Goal: Navigation & Orientation: Find specific page/section

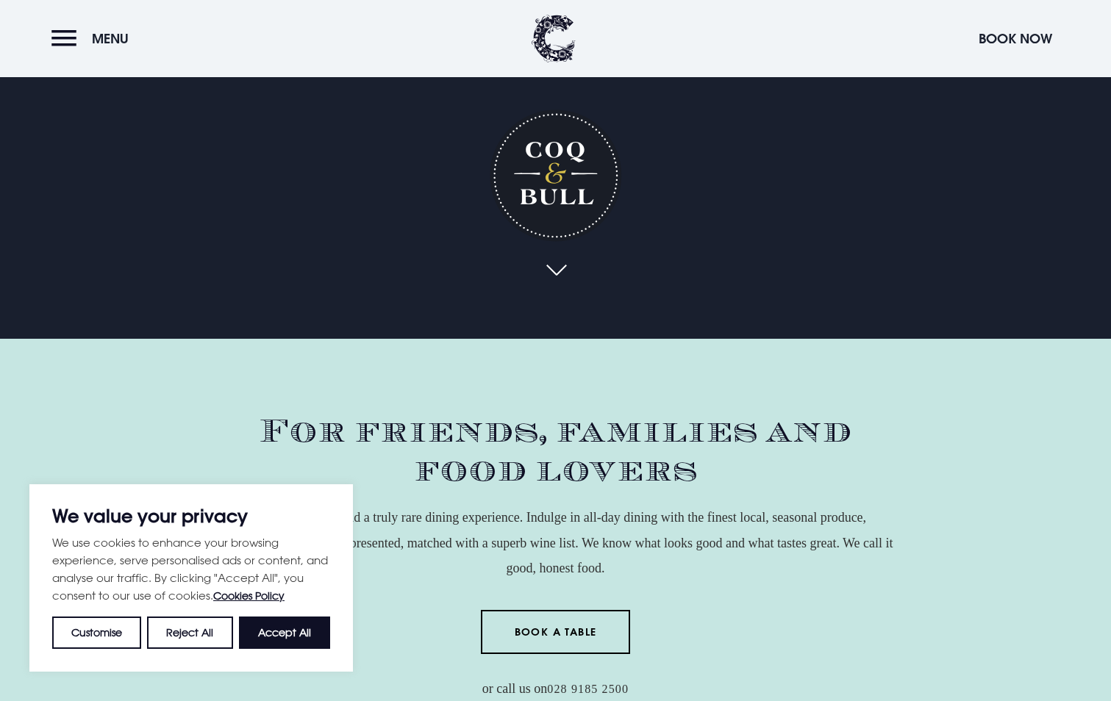
scroll to position [368, 0]
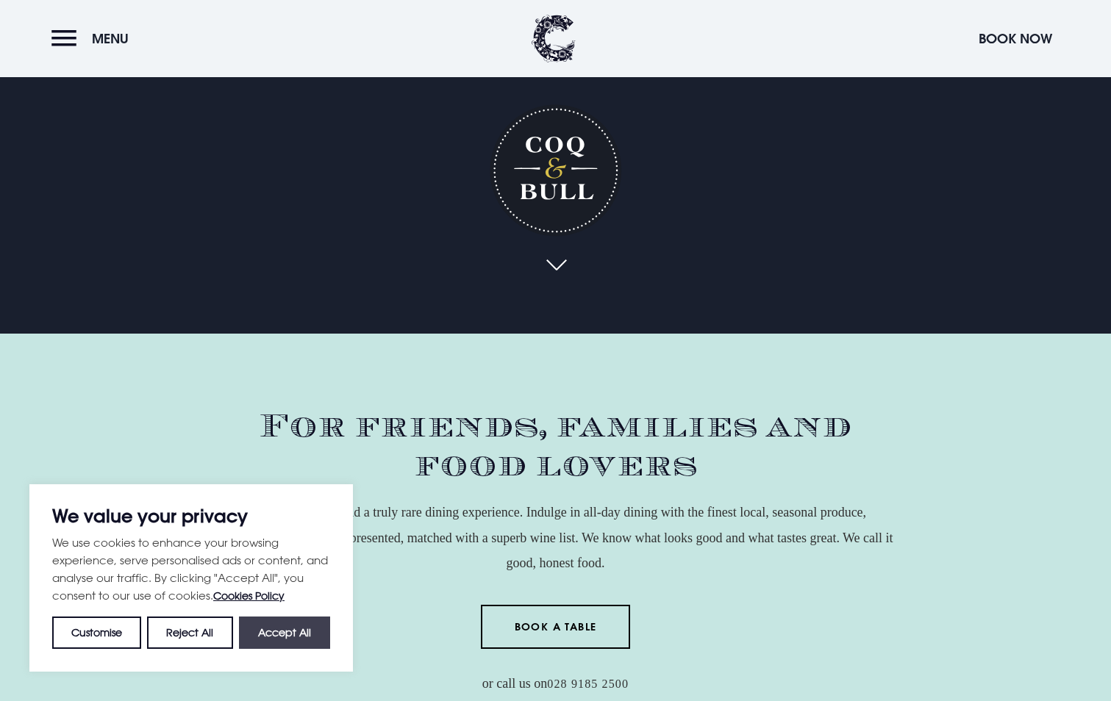
click at [271, 637] on button "Accept All" at bounding box center [284, 633] width 91 height 32
checkbox input "true"
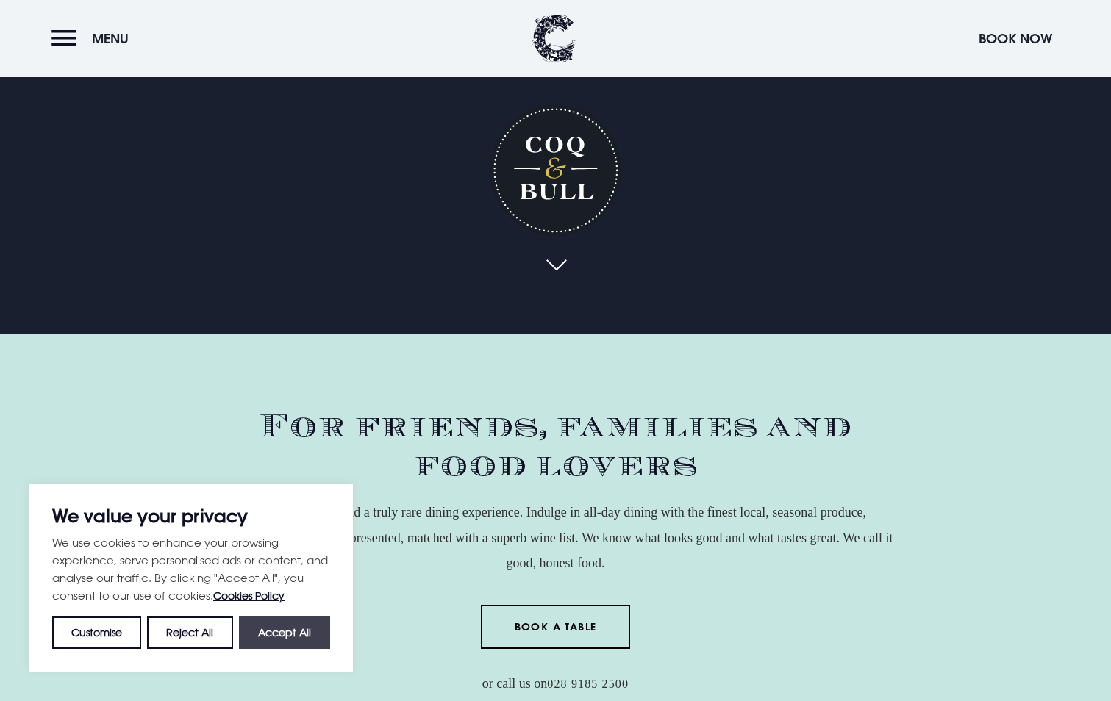
checkbox input "true"
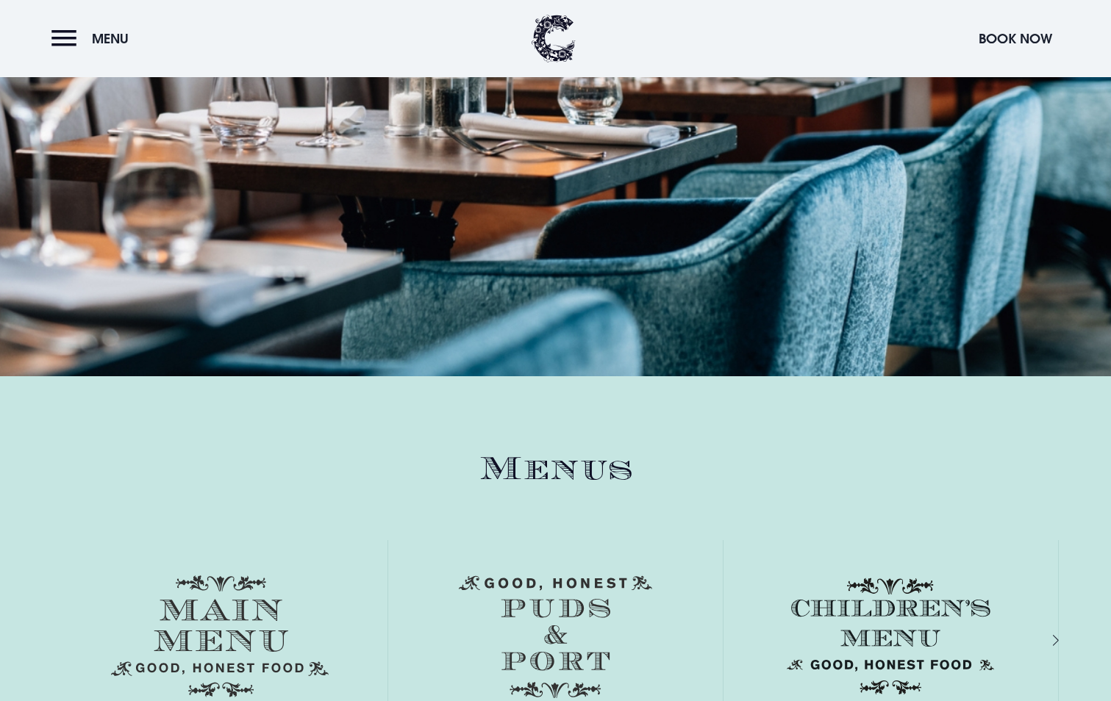
scroll to position [2132, 0]
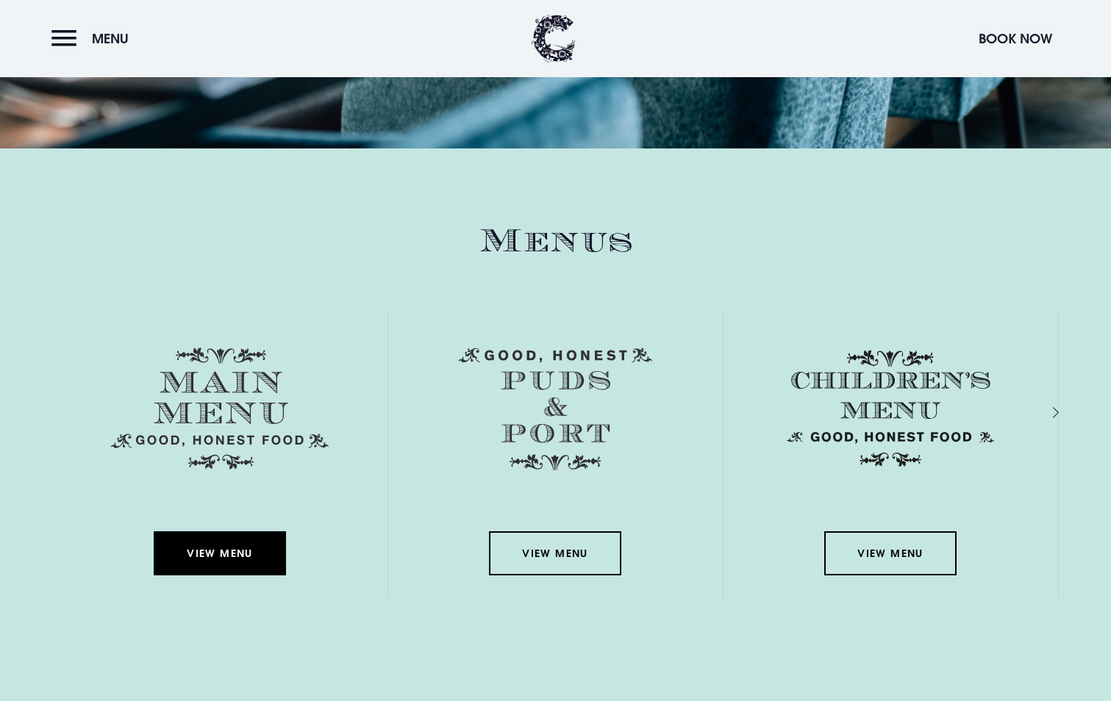
click at [209, 551] on link "View Menu" at bounding box center [220, 554] width 132 height 44
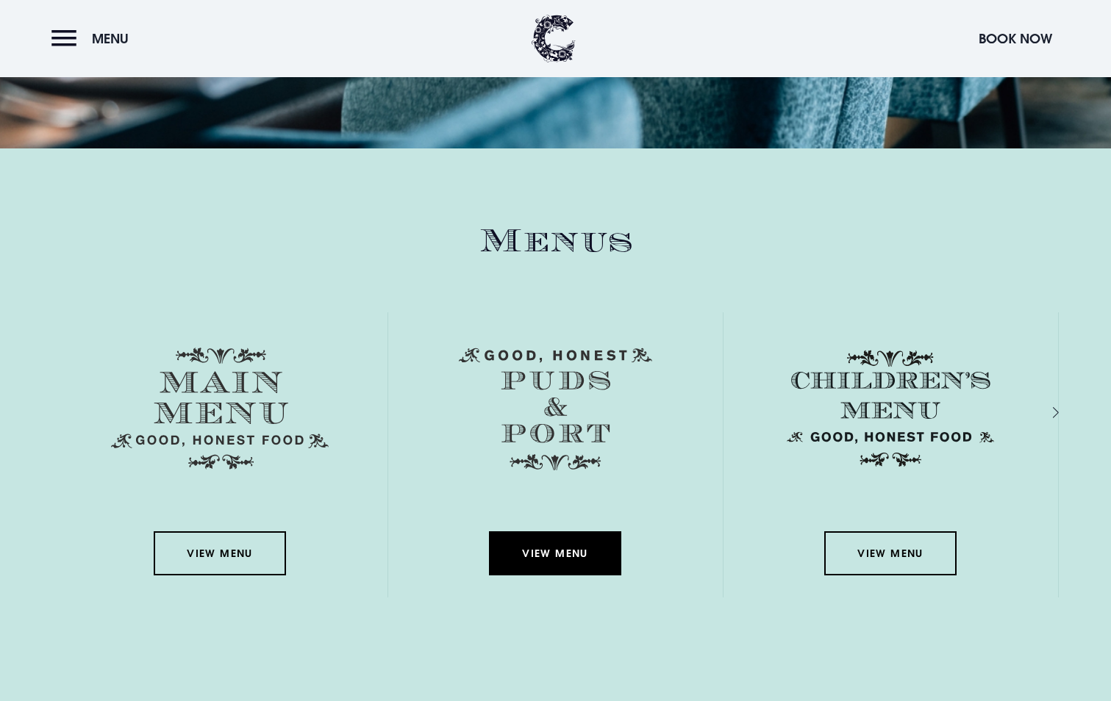
click at [528, 560] on link "View Menu" at bounding box center [555, 554] width 132 height 44
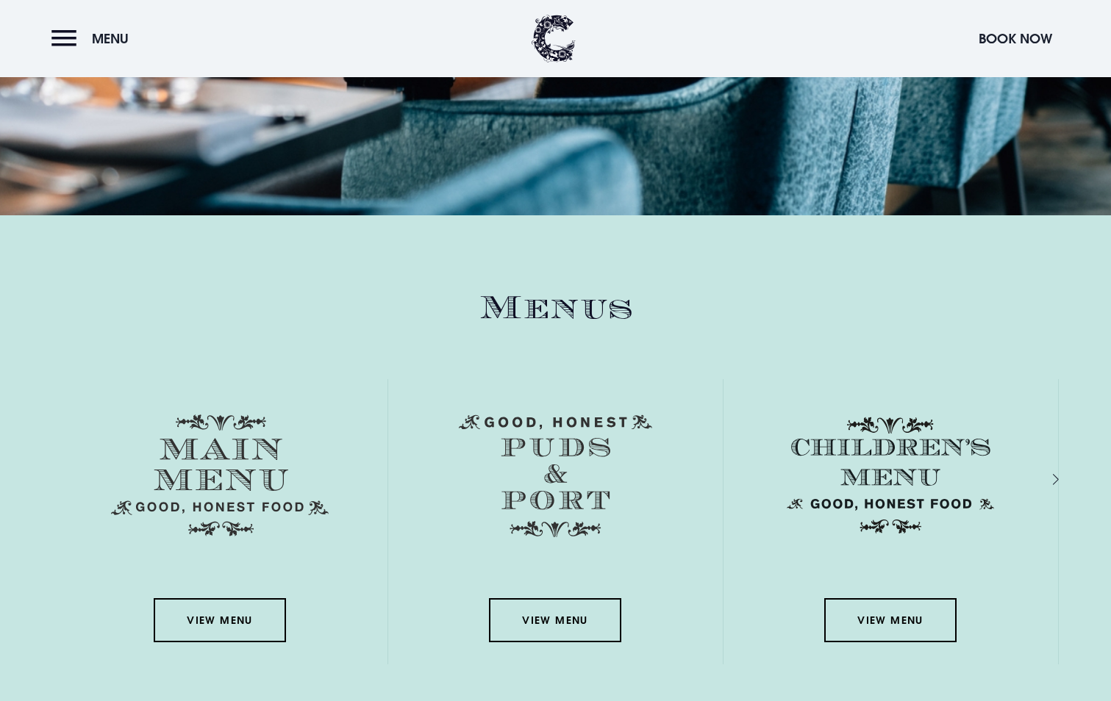
scroll to position [2058, 0]
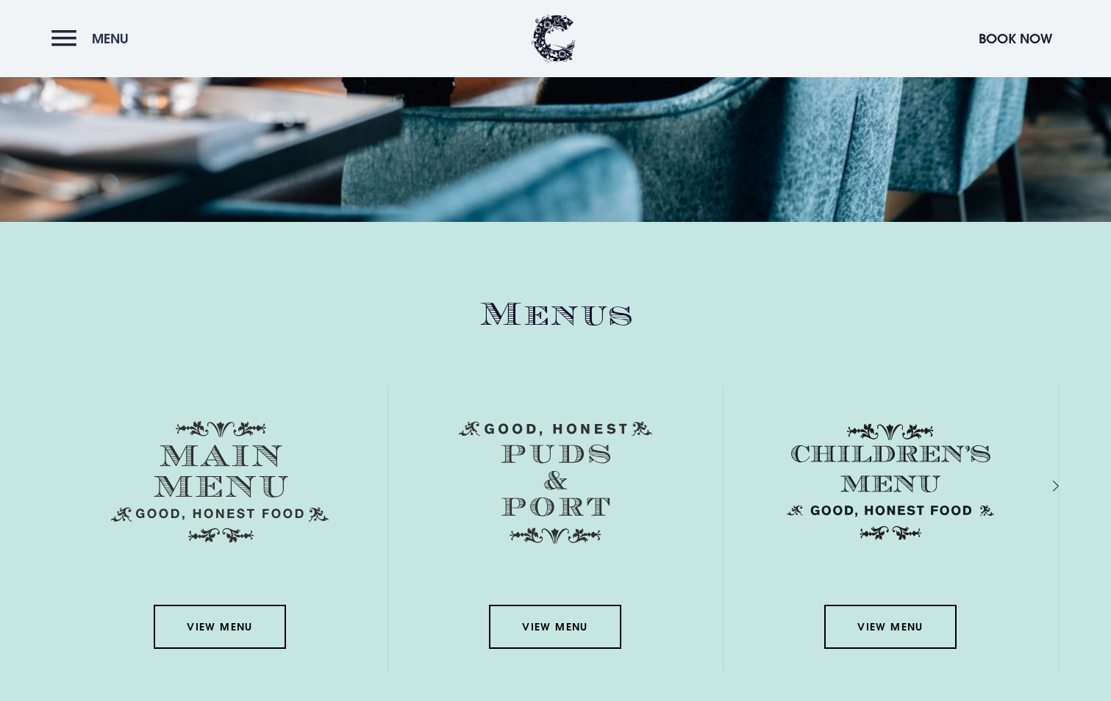
click at [74, 39] on button "Menu" at bounding box center [93, 39] width 85 height 32
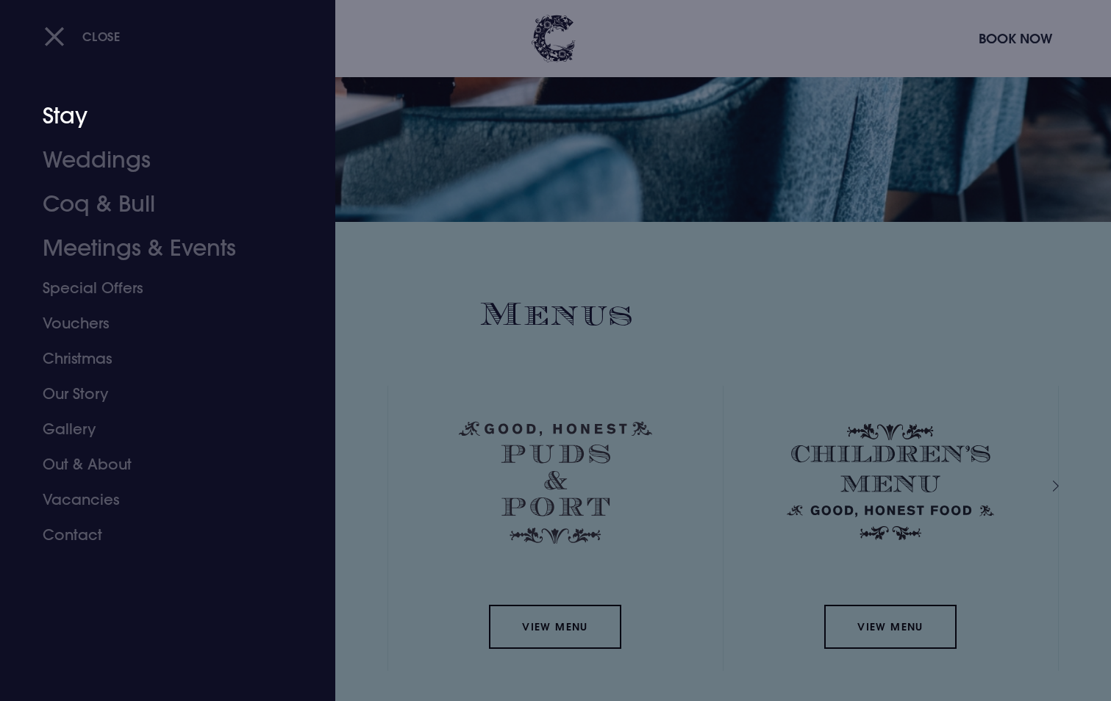
click at [60, 129] on link "Stay" at bounding box center [159, 116] width 232 height 44
